Goal: Task Accomplishment & Management: Use online tool/utility

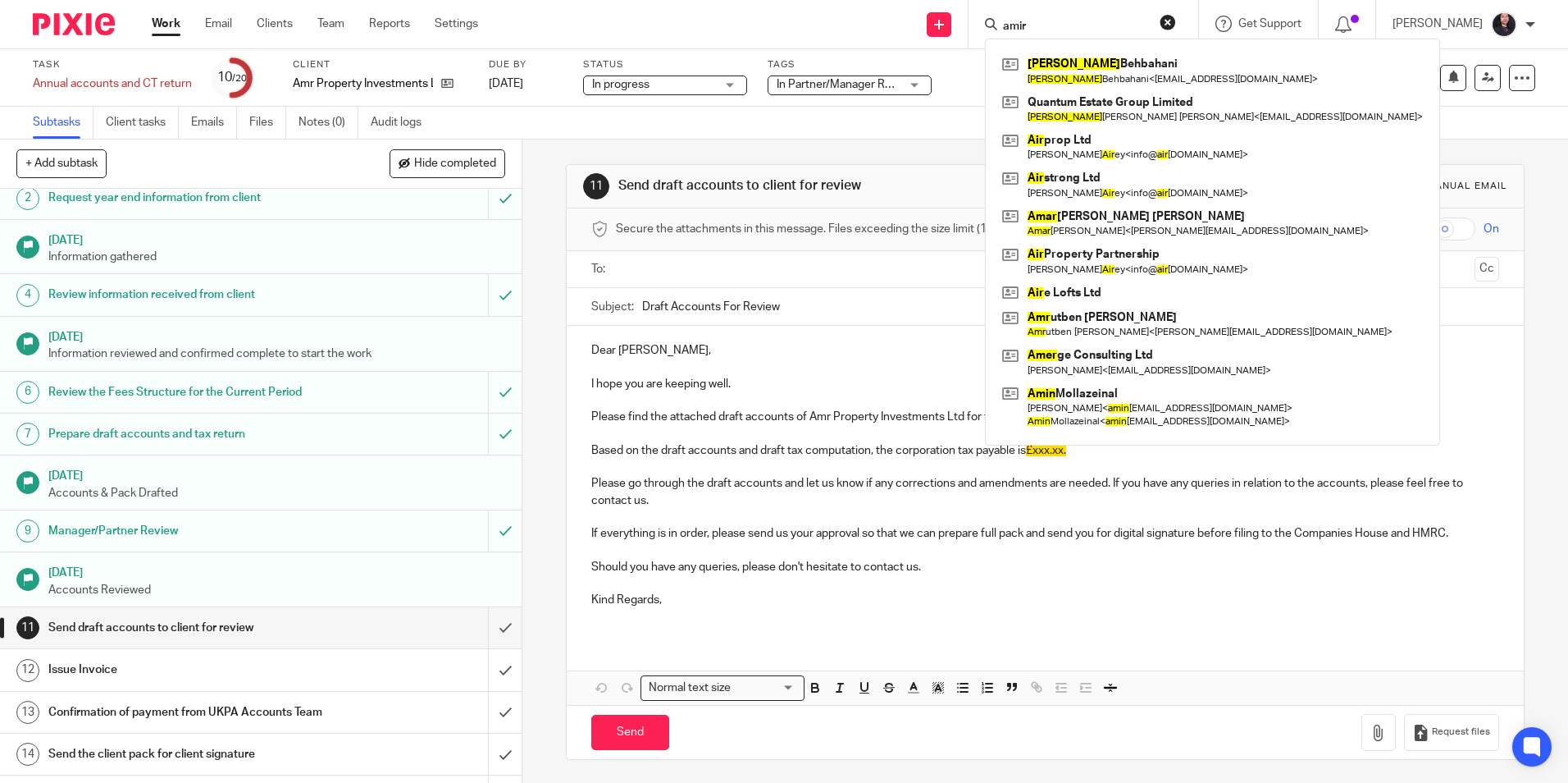
scroll to position [82, 0]
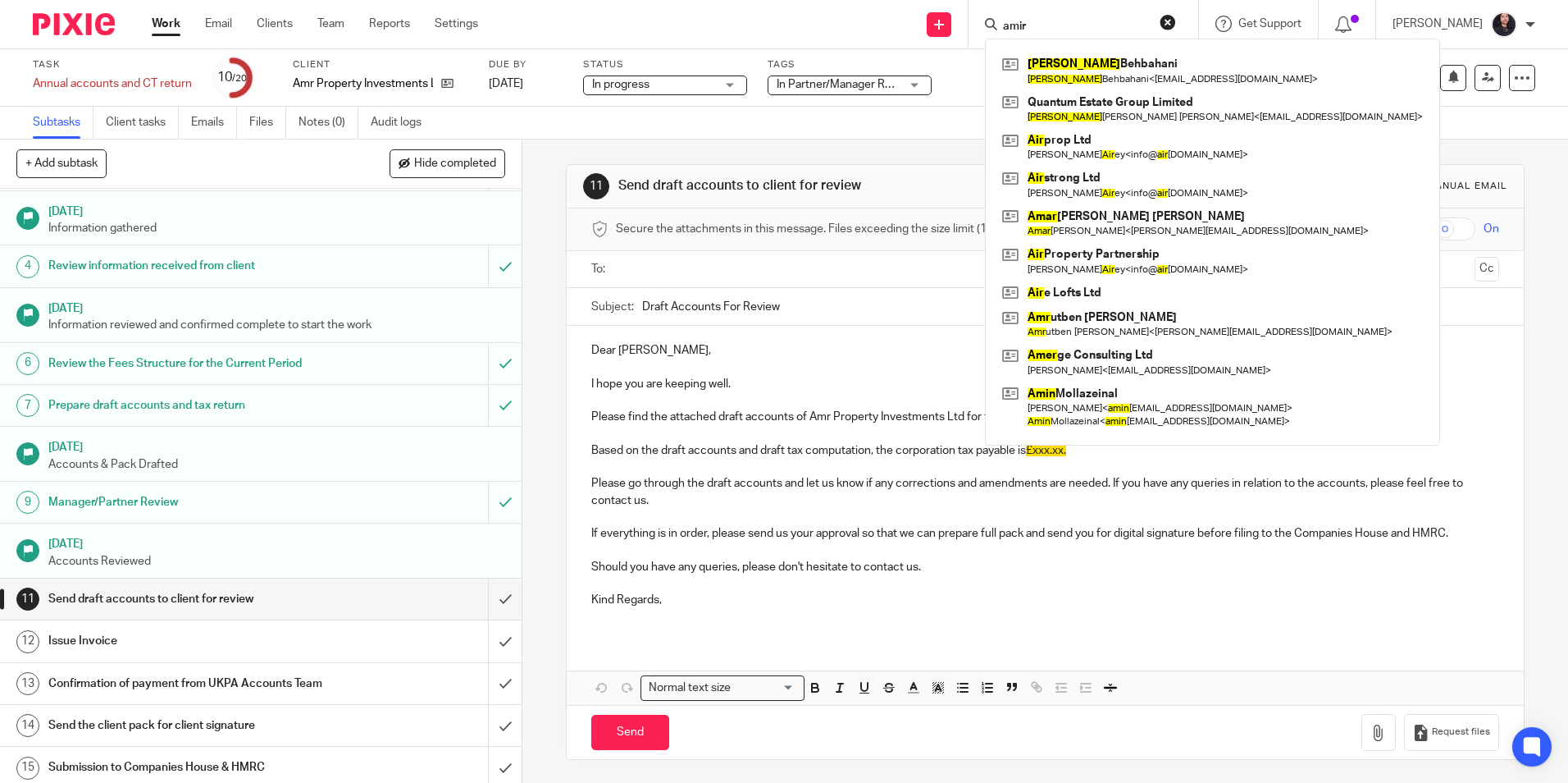
click at [65, 25] on img at bounding box center [73, 24] width 82 height 23
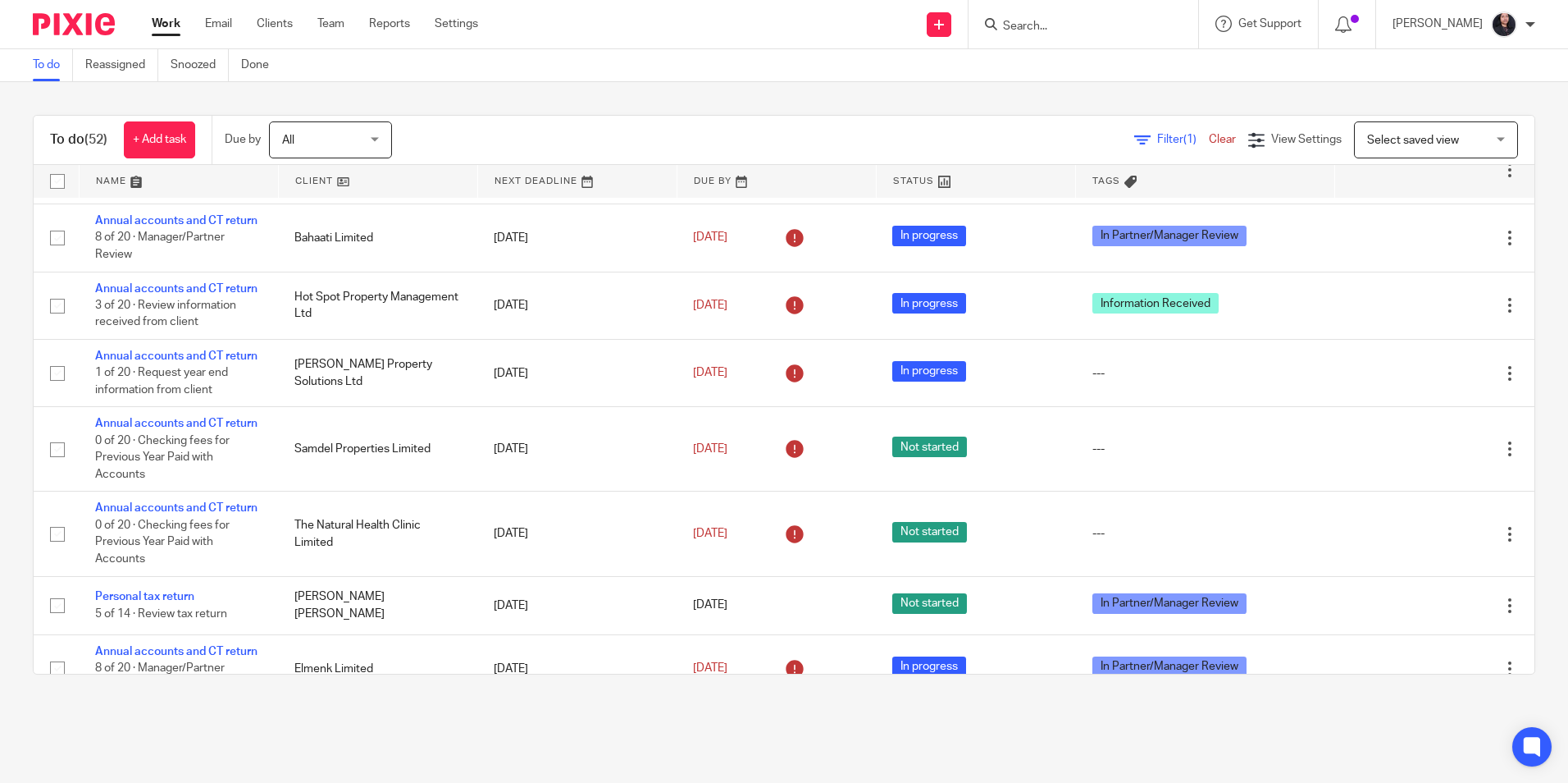
scroll to position [656, 0]
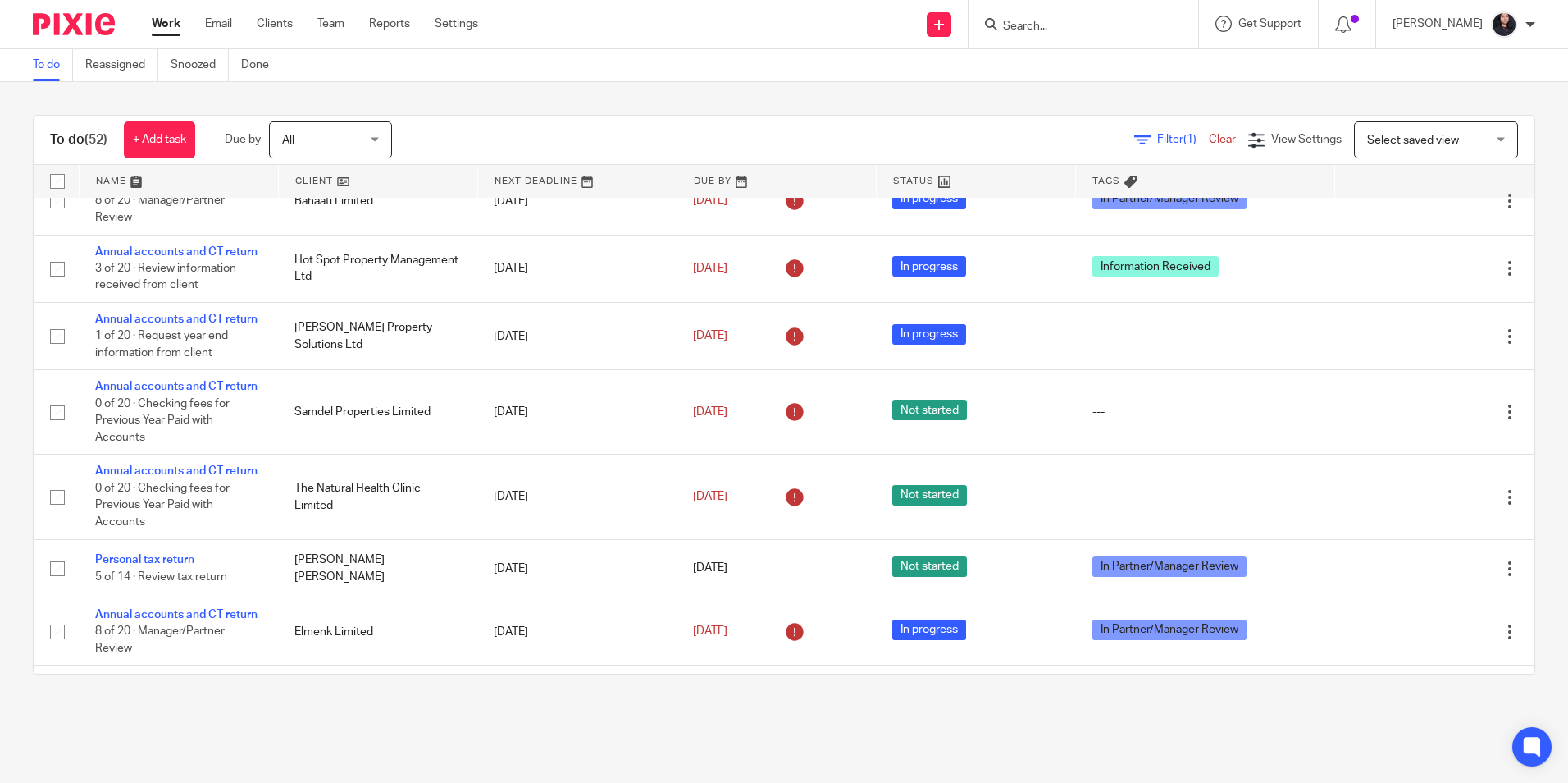
click at [1049, 20] on input "Search" at bounding box center [1074, 27] width 147 height 15
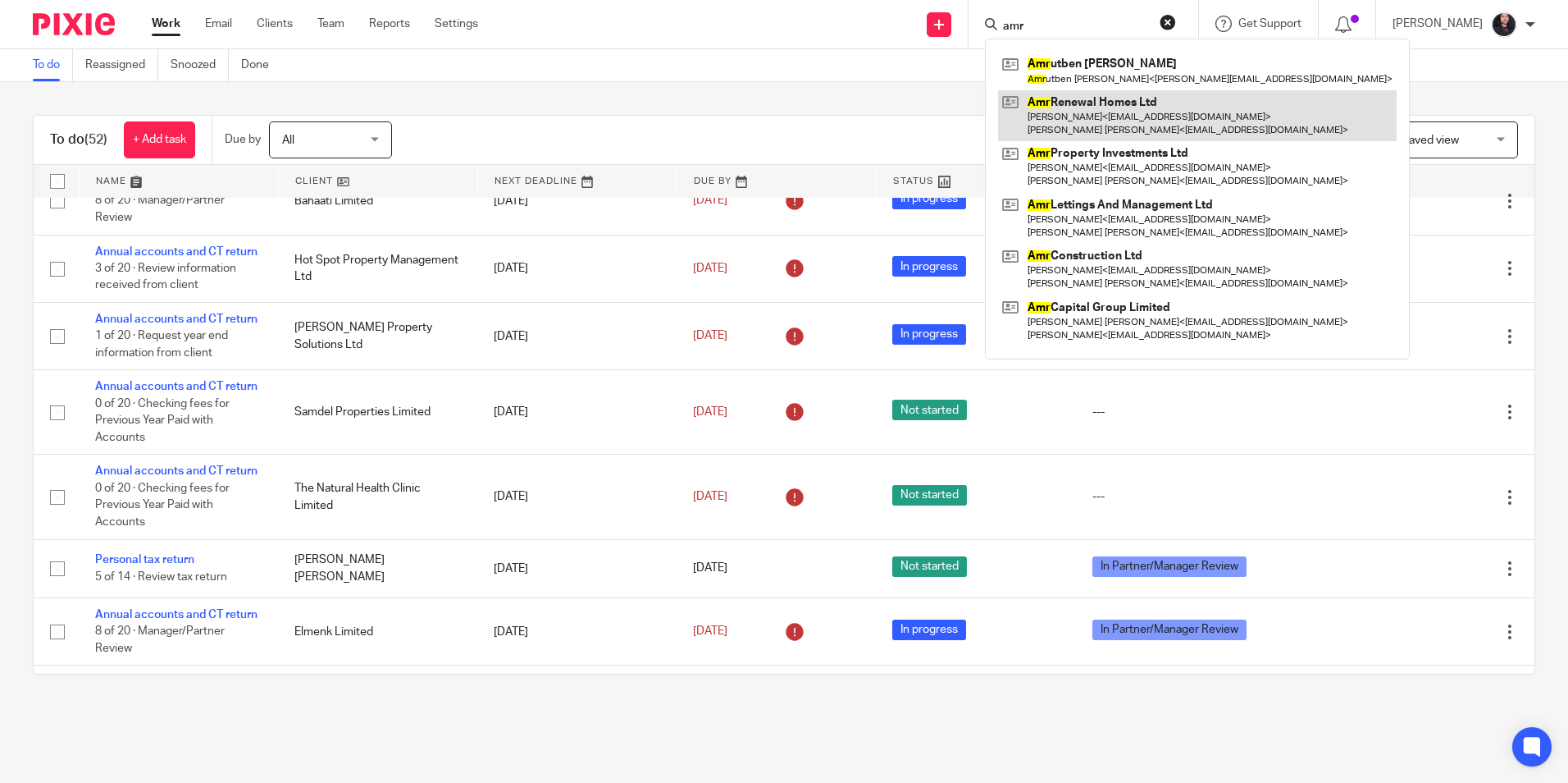
type input "amr"
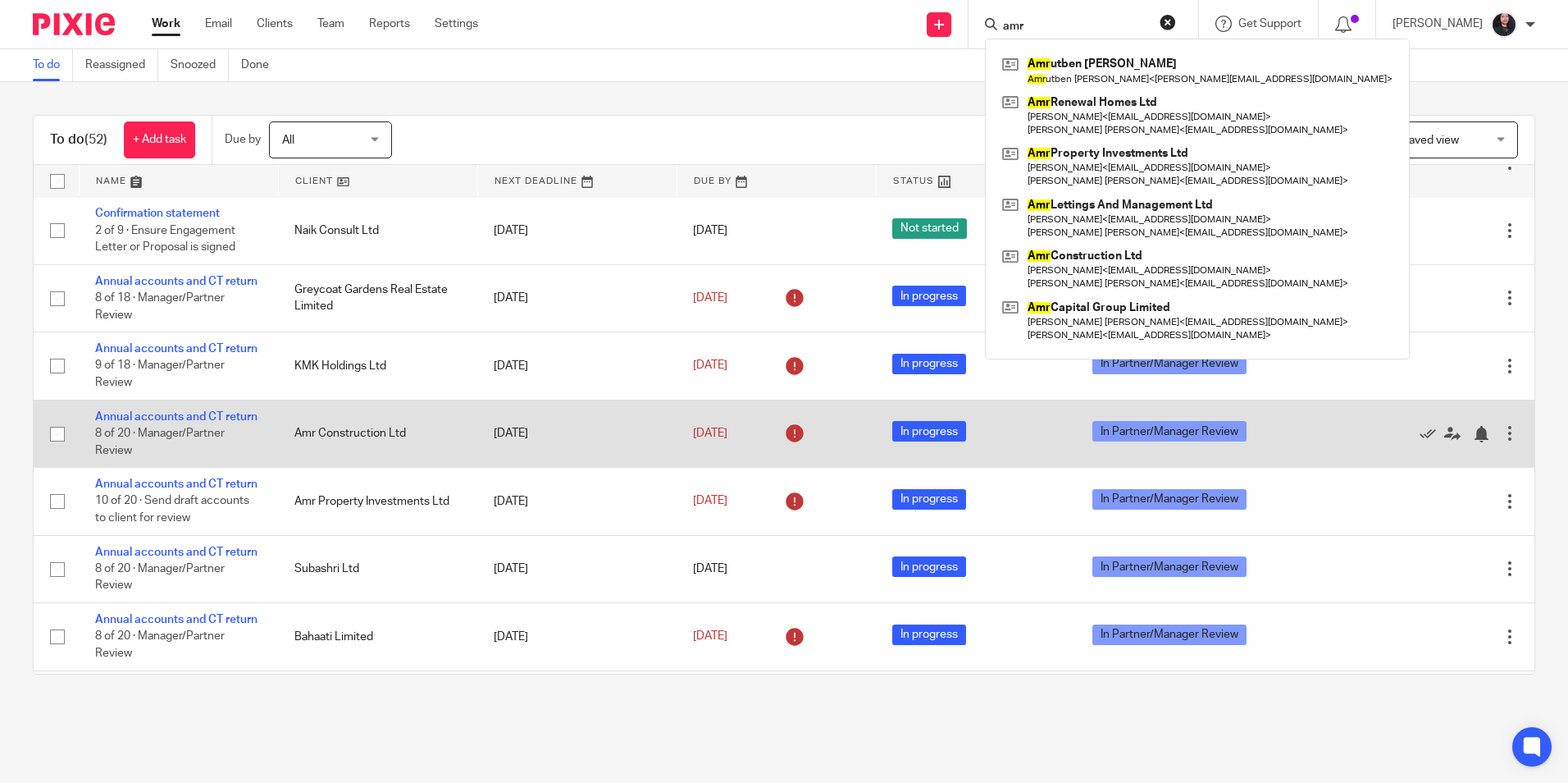
scroll to position [246, 0]
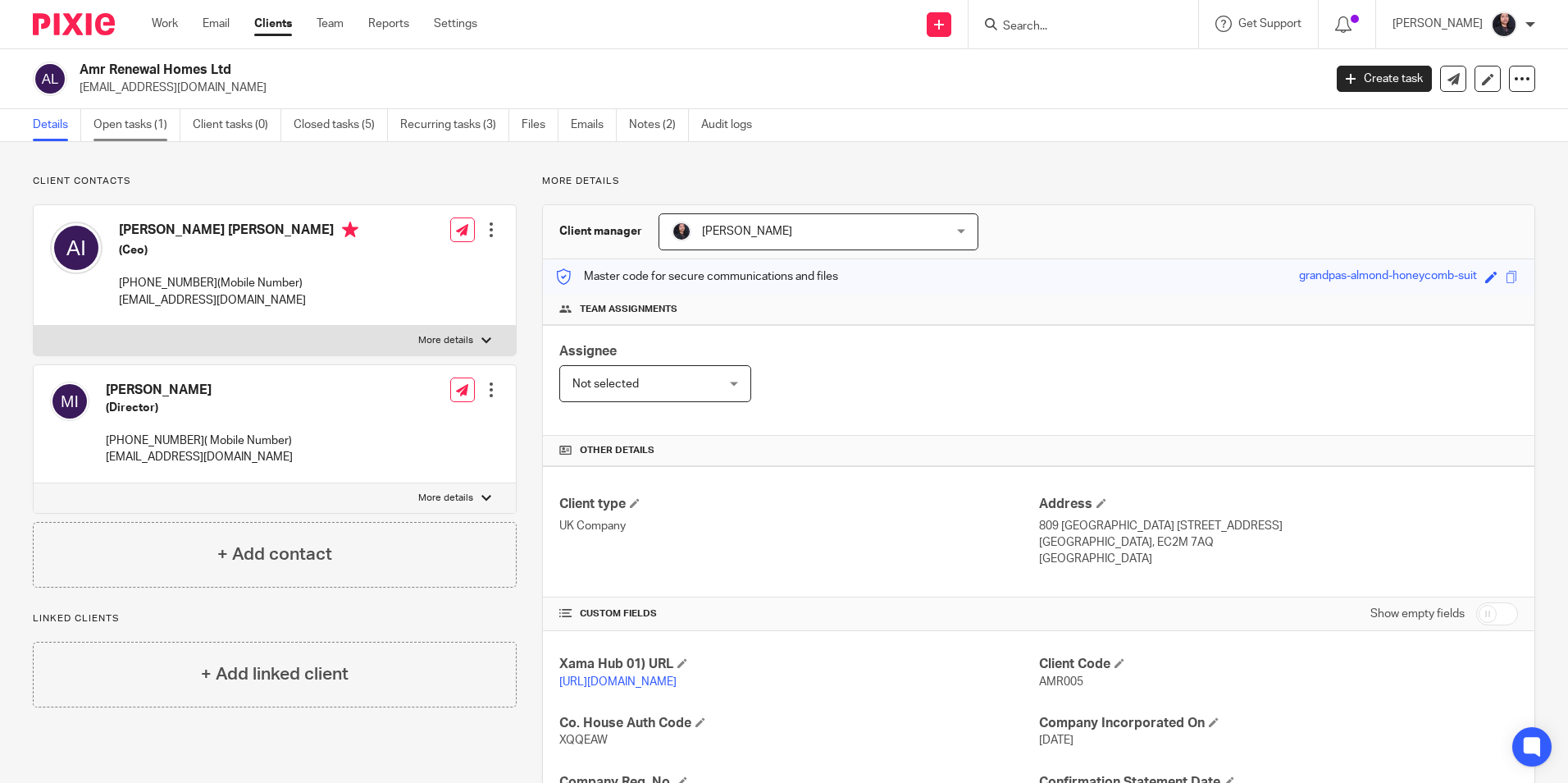
click at [146, 115] on link "Open tasks (1)" at bounding box center [137, 125] width 87 height 32
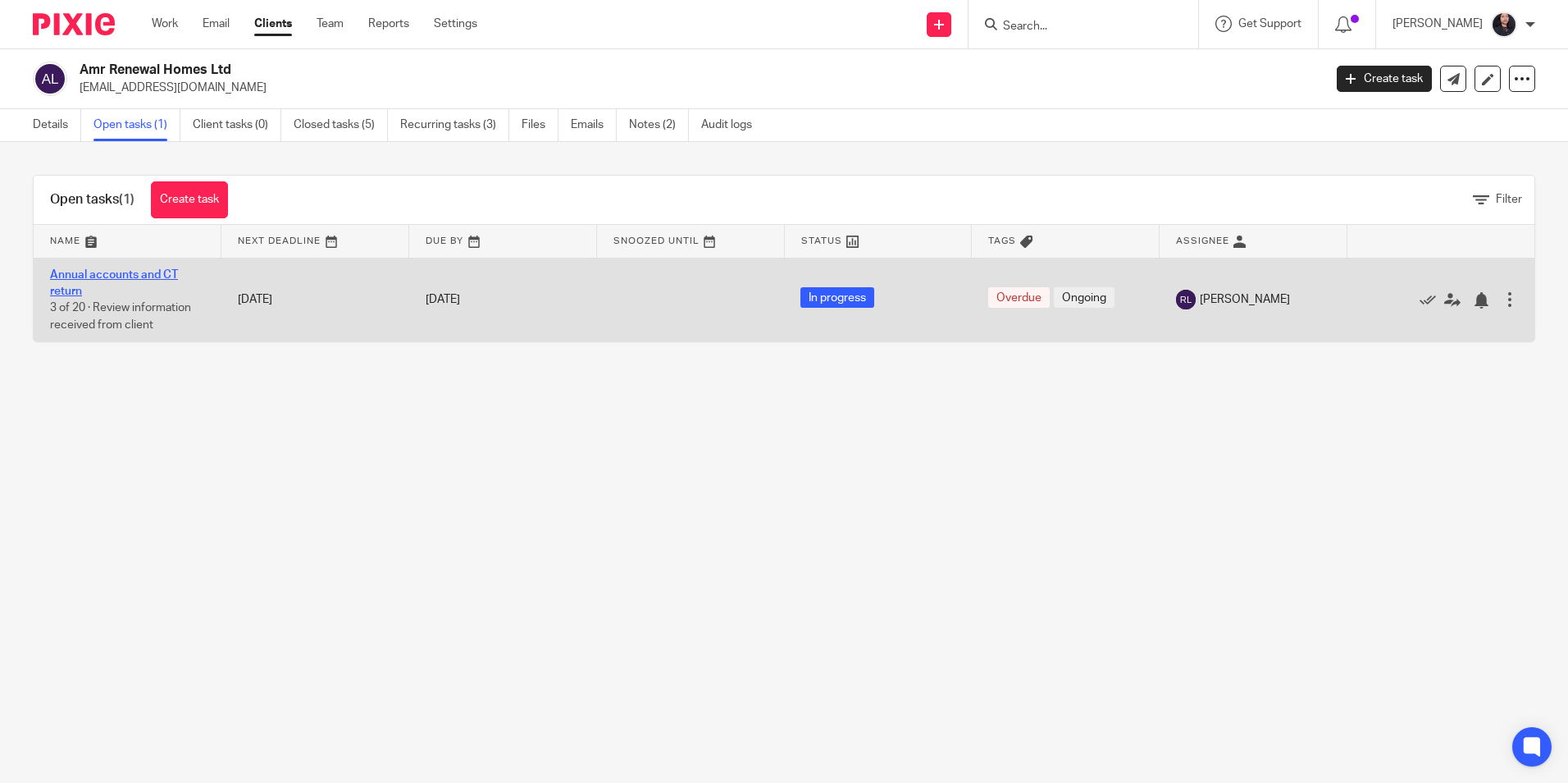
click at [69, 278] on link "Annual accounts and CT return" at bounding box center [114, 284] width 128 height 28
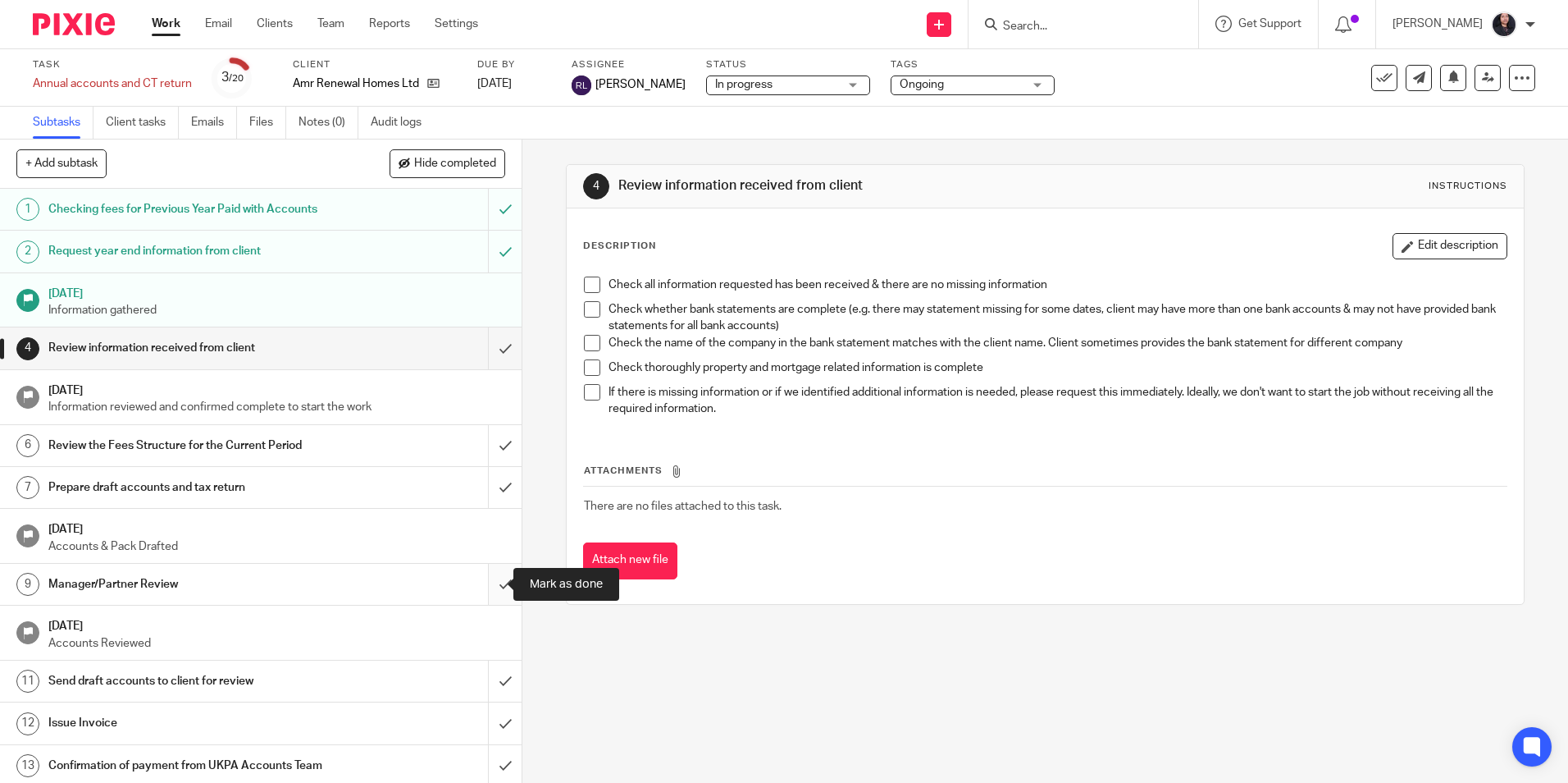
click at [487, 588] on input "submit" at bounding box center [261, 584] width 522 height 41
